Goal: Obtain resource: Download file/media

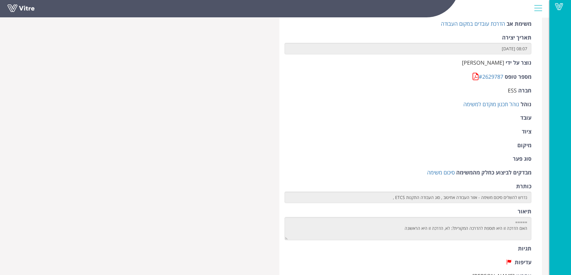
scroll to position [30, 0]
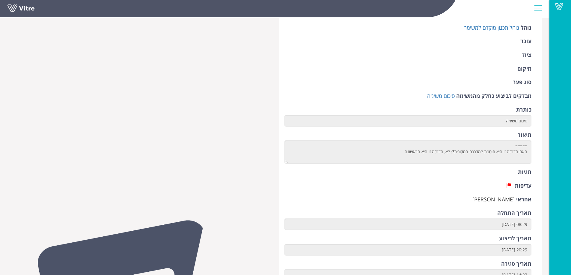
scroll to position [60, 0]
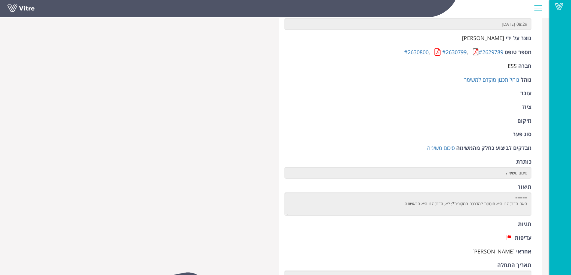
click at [475, 52] on link at bounding box center [475, 51] width 6 height 7
